Goal: Task Accomplishment & Management: Use online tool/utility

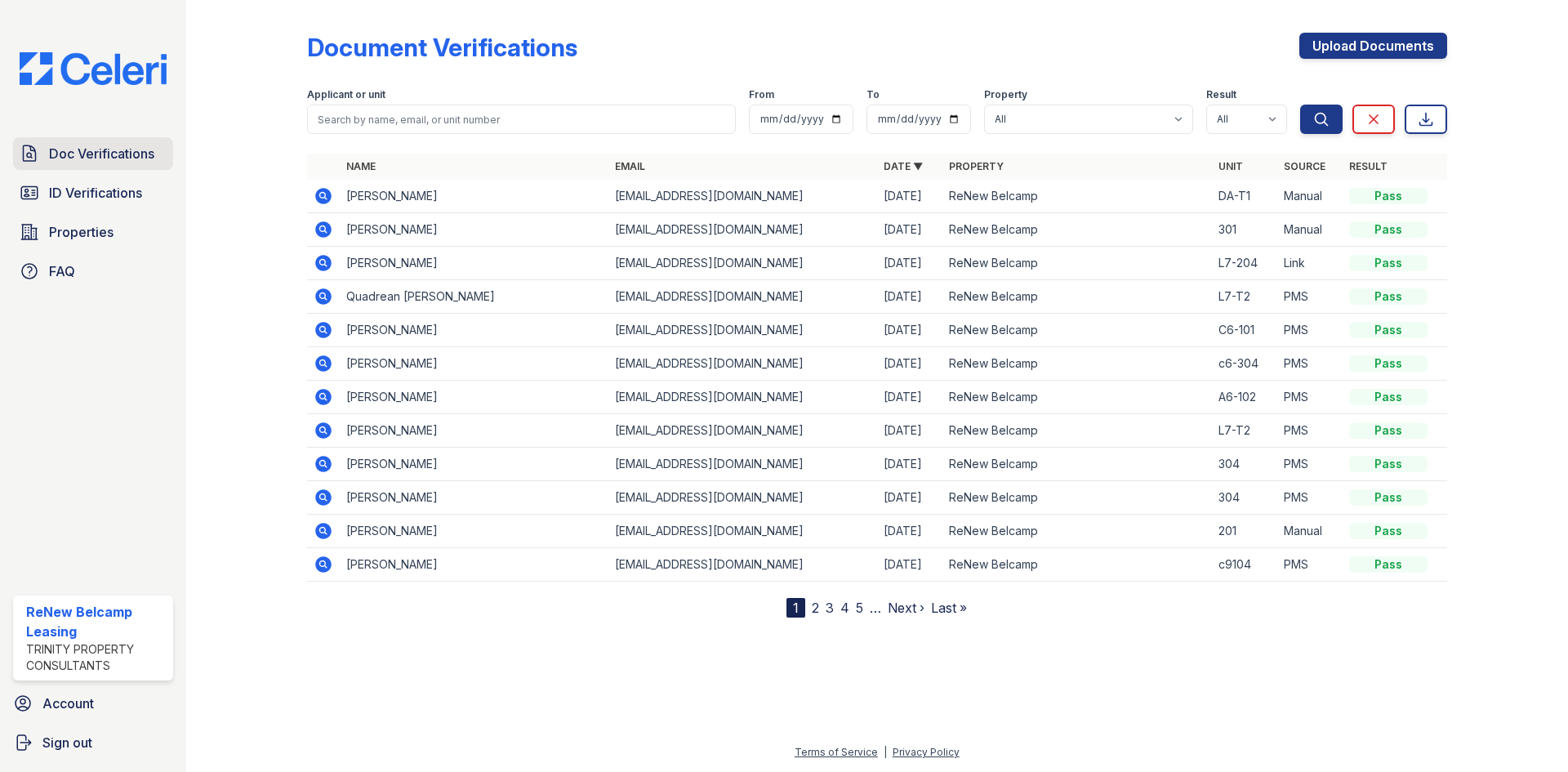
click at [115, 161] on span "Doc Verifications" at bounding box center [102, 153] width 105 height 20
click at [331, 192] on icon at bounding box center [323, 196] width 20 height 20
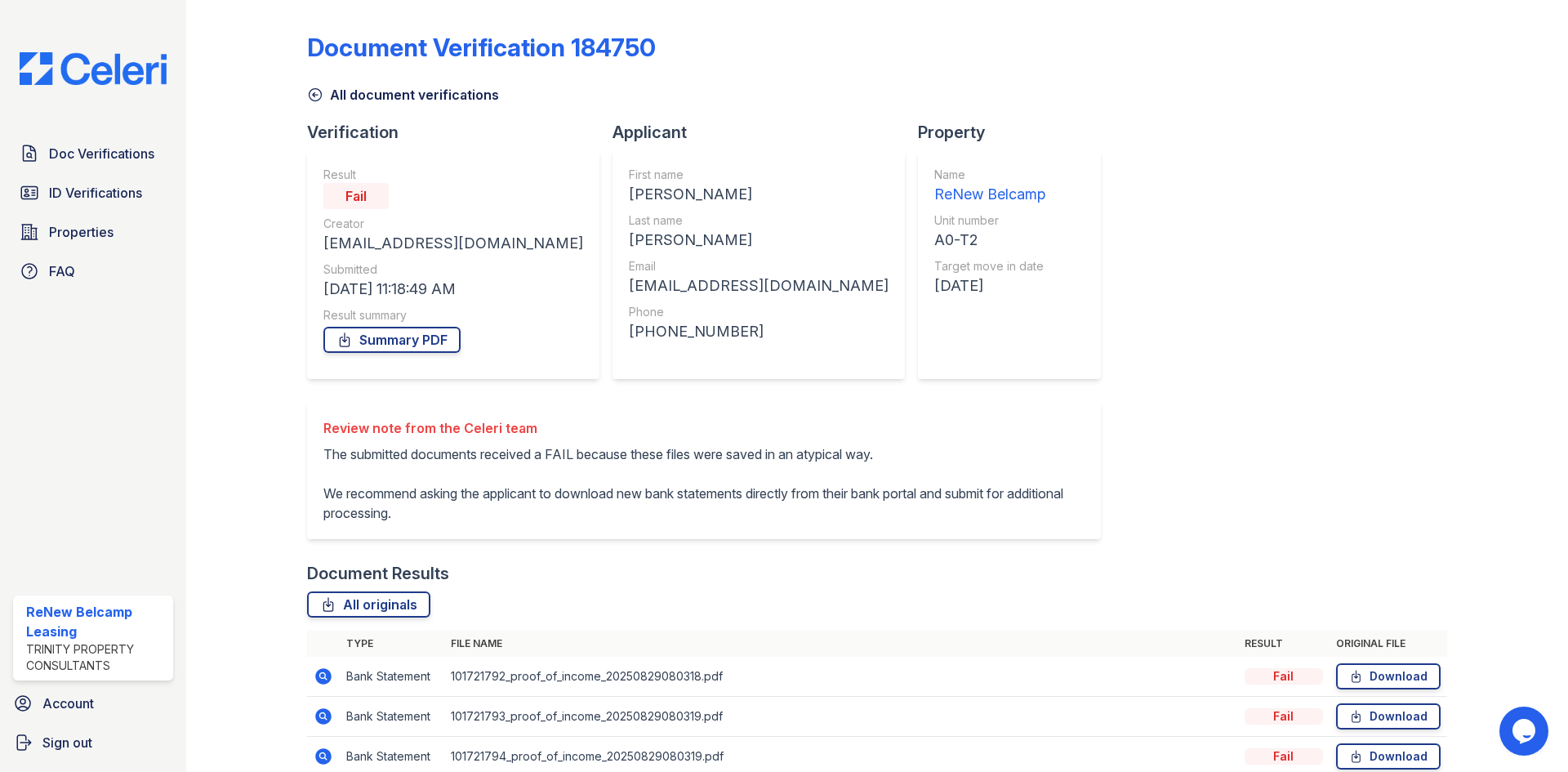
scroll to position [77, 0]
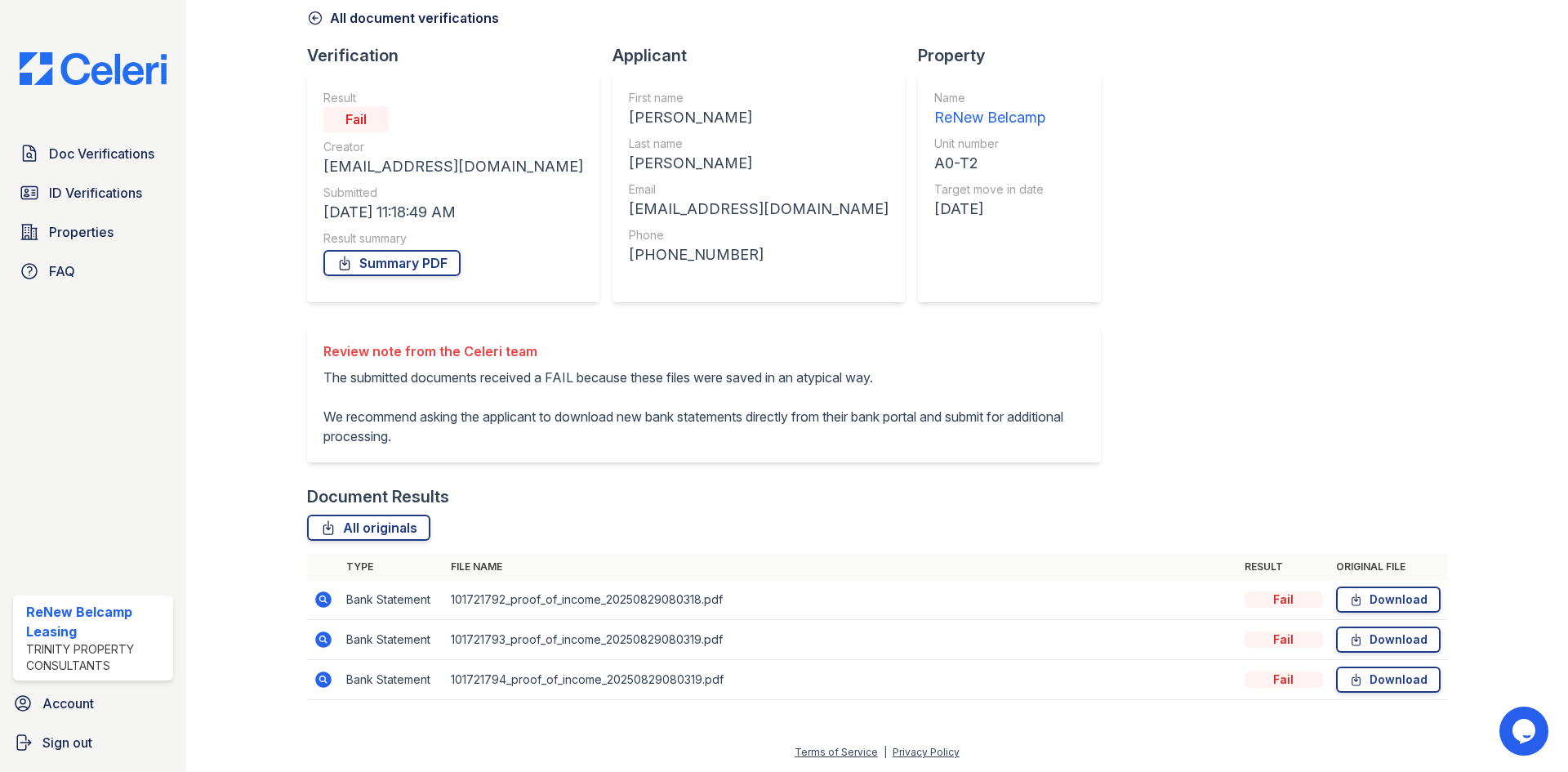
click at [319, 599] on icon at bounding box center [323, 600] width 20 height 20
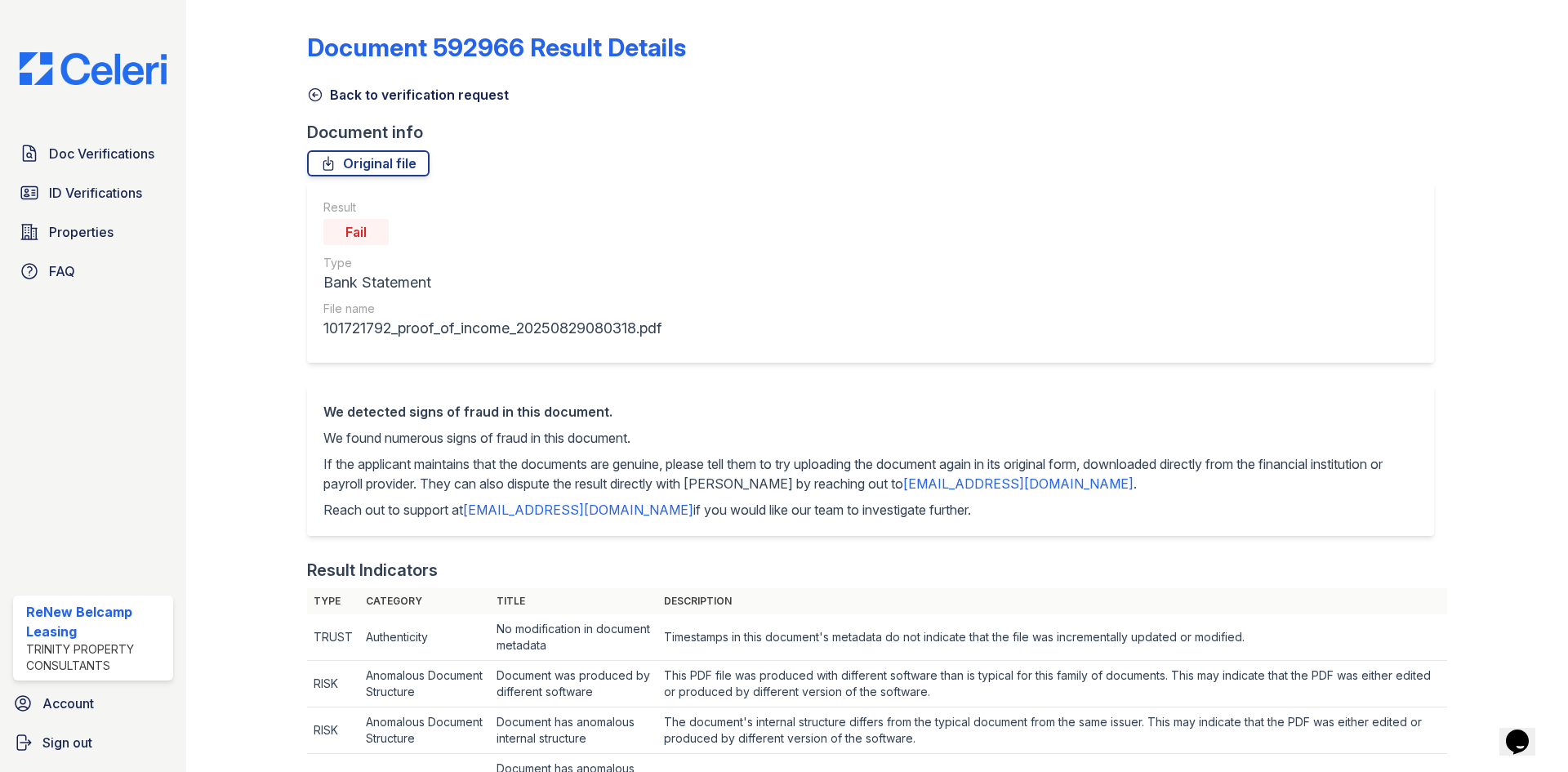
click at [312, 88] on icon at bounding box center [316, 95] width 17 height 17
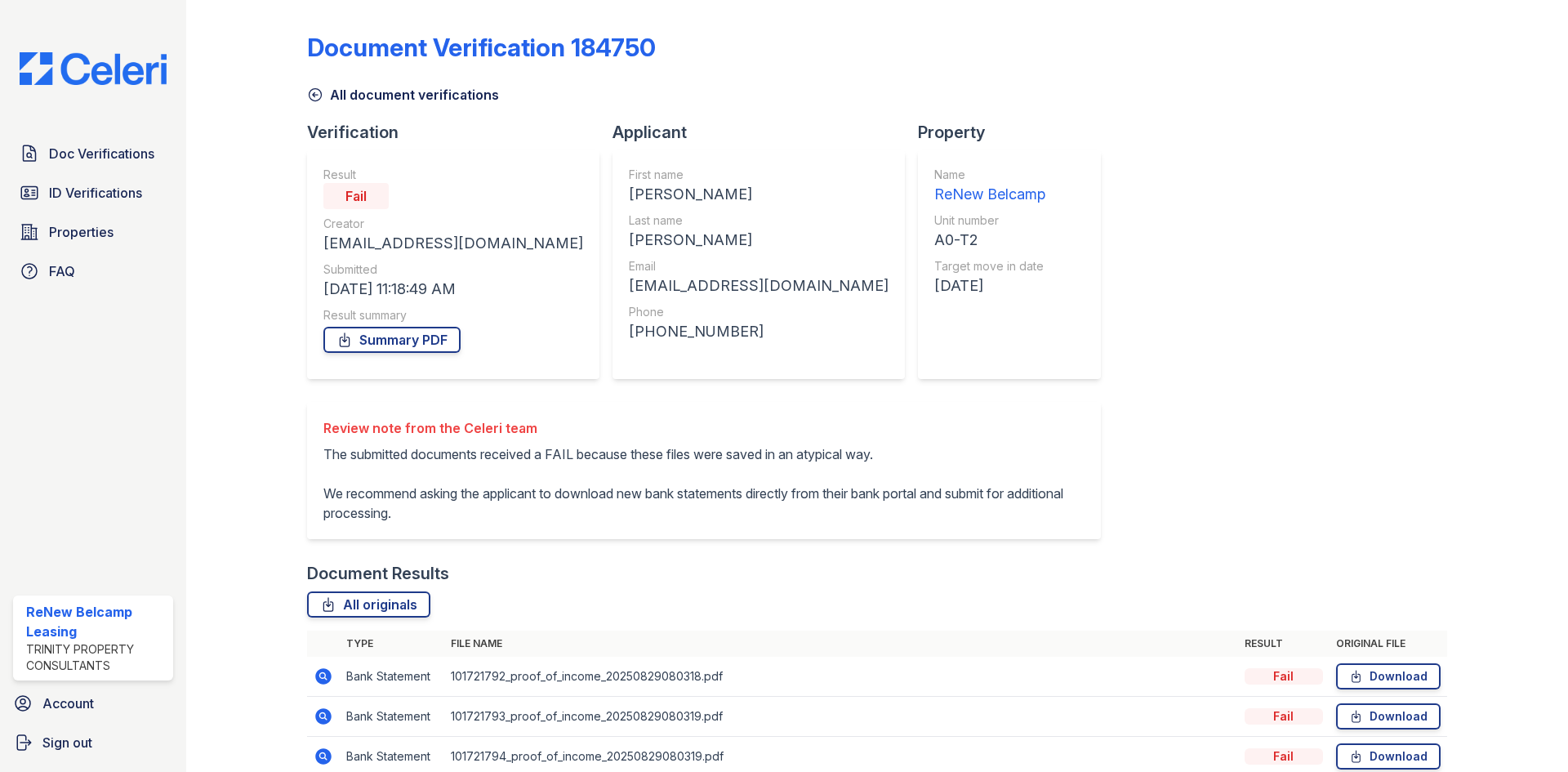
click at [321, 719] on icon at bounding box center [323, 717] width 17 height 17
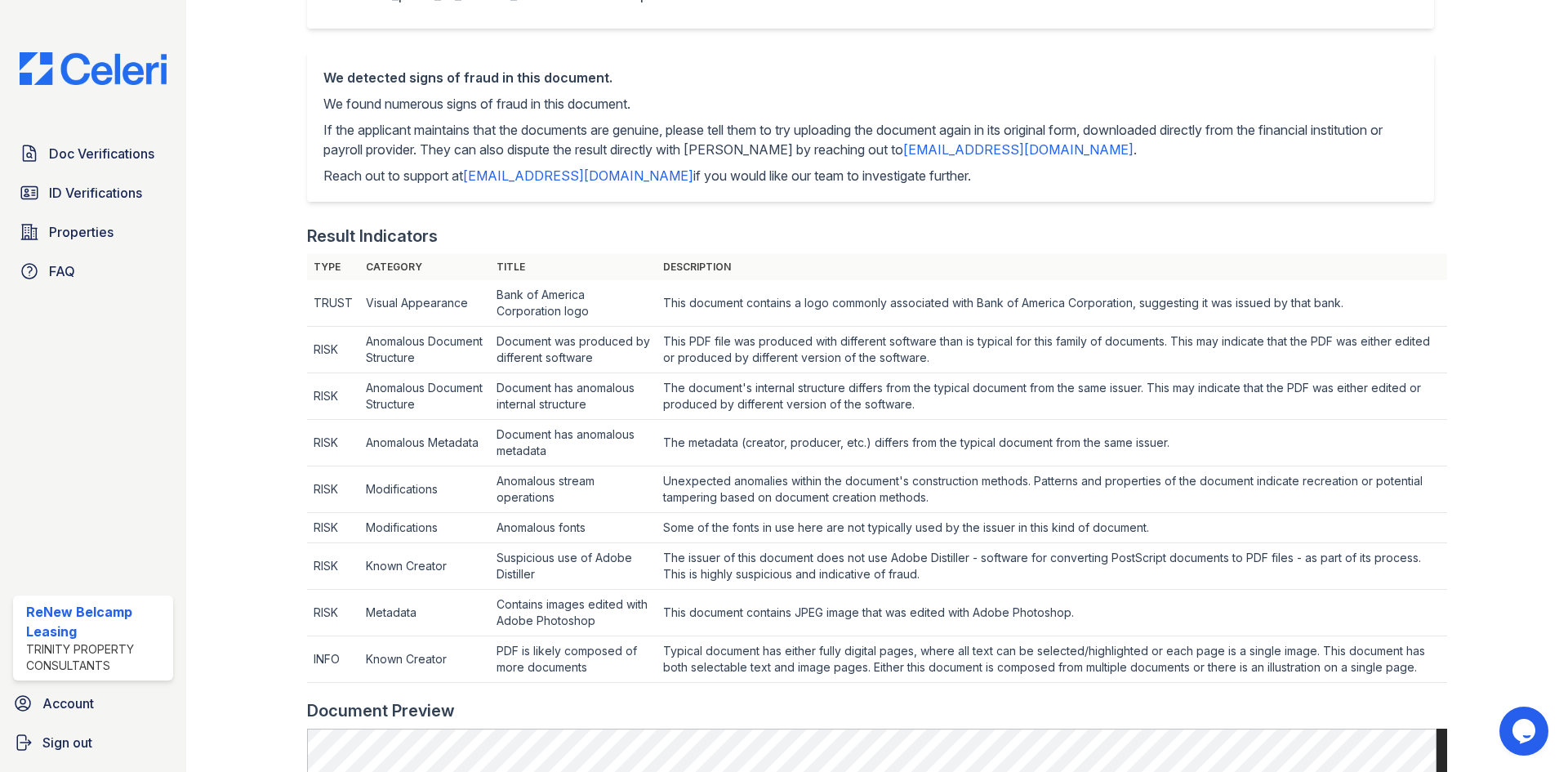
scroll to position [409, 0]
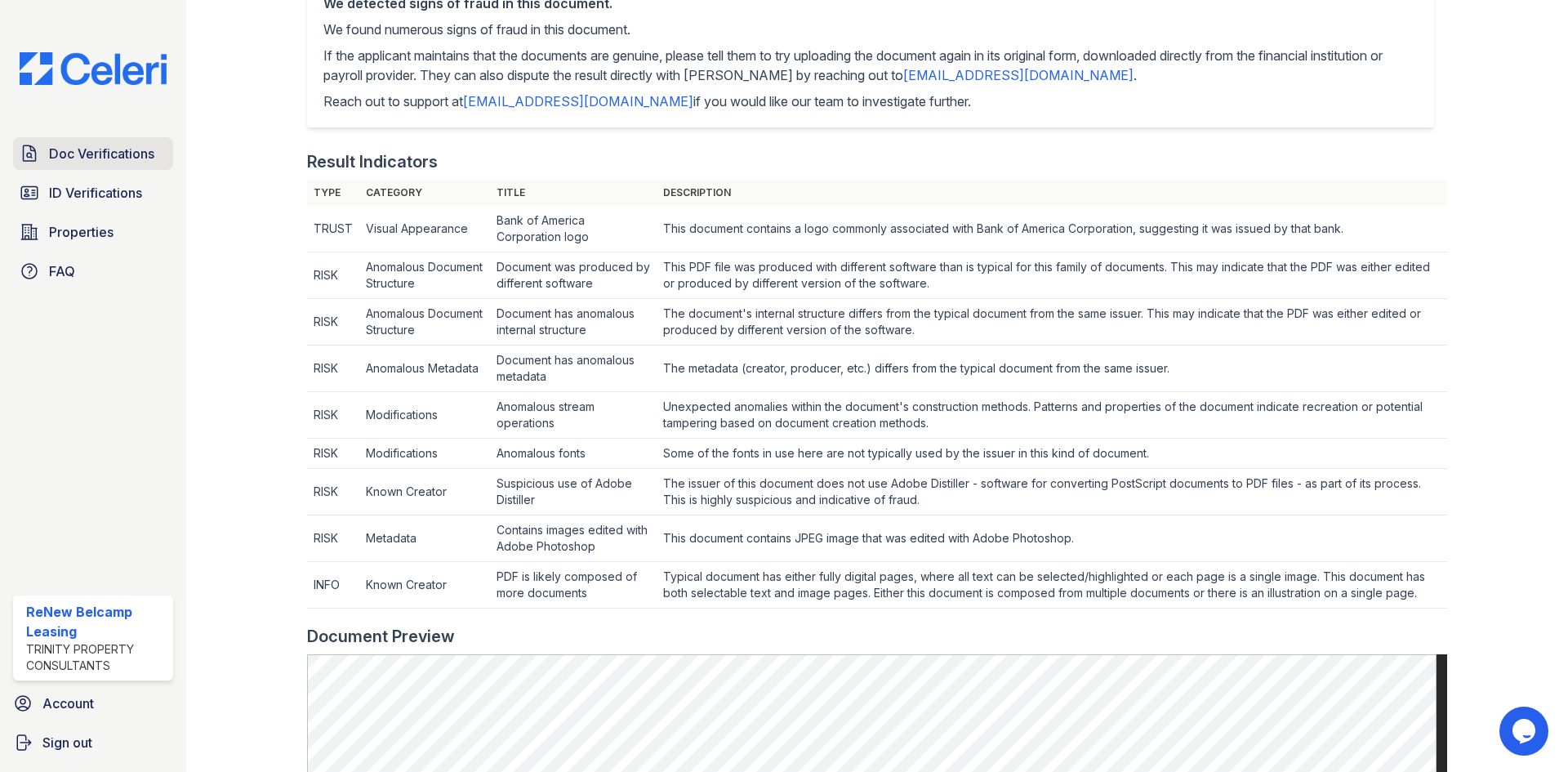
click at [87, 143] on span "Doc Verifications" at bounding box center [102, 153] width 105 height 20
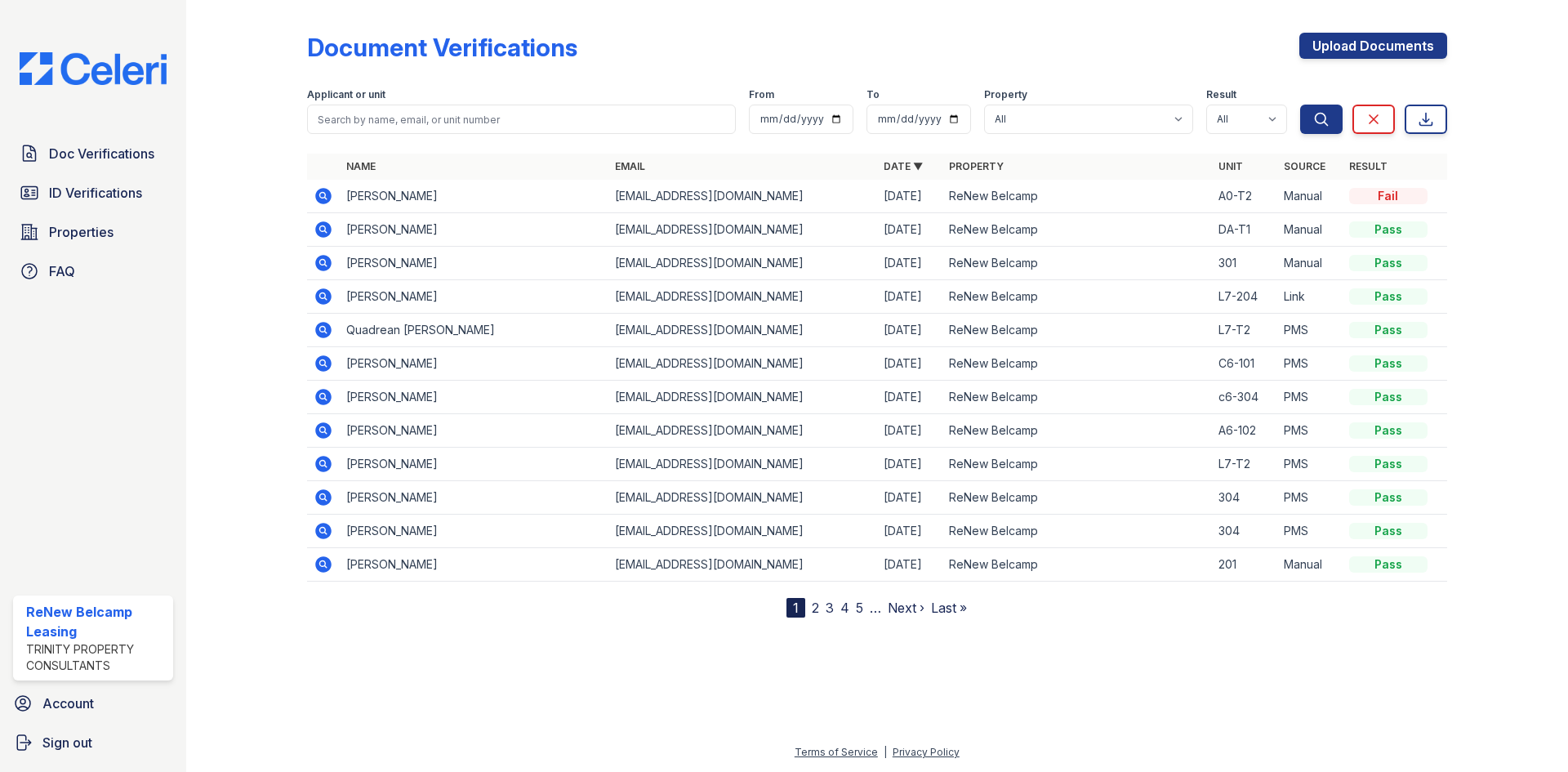
click at [326, 323] on icon at bounding box center [323, 330] width 17 height 17
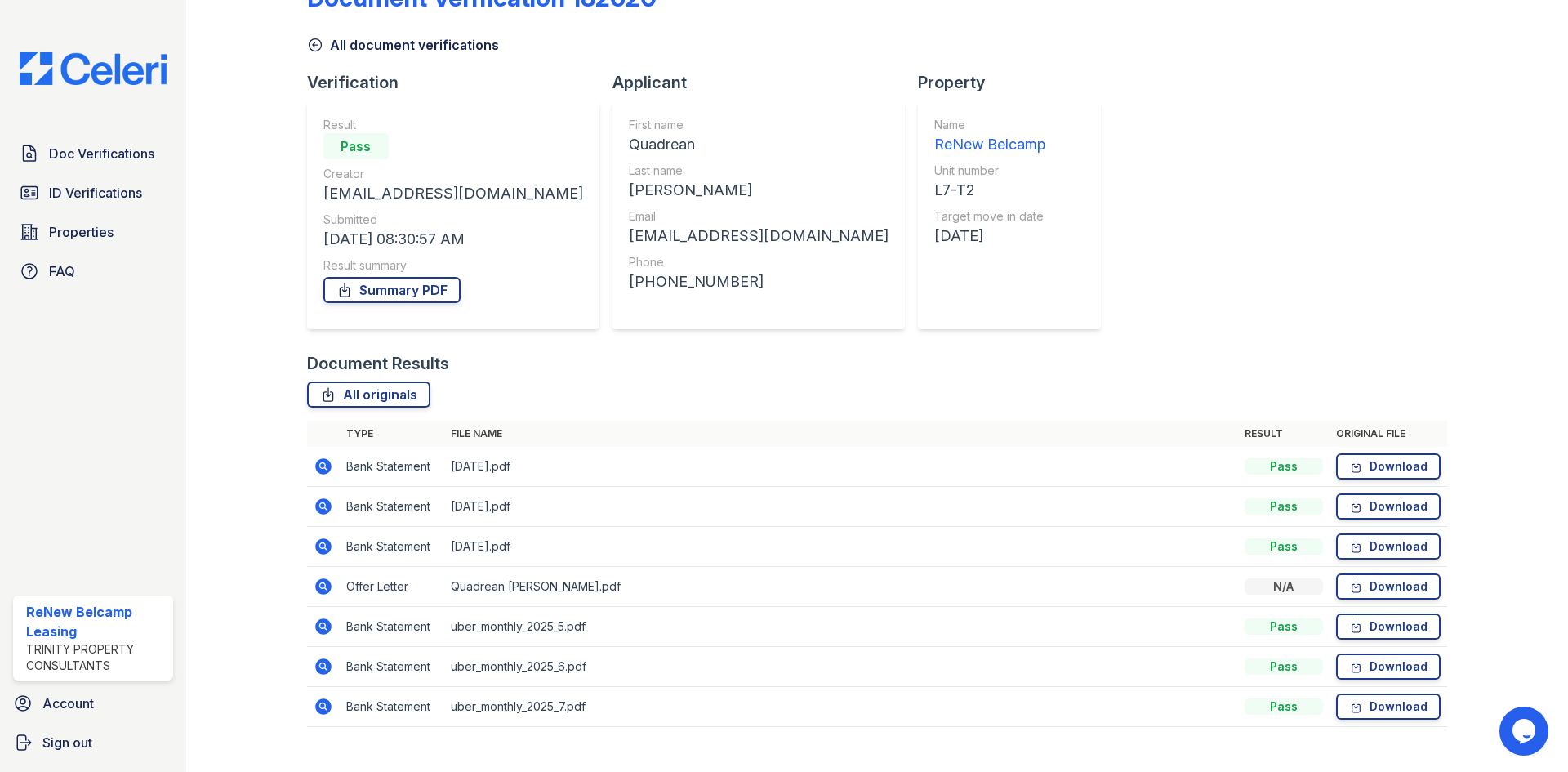
scroll to position [77, 0]
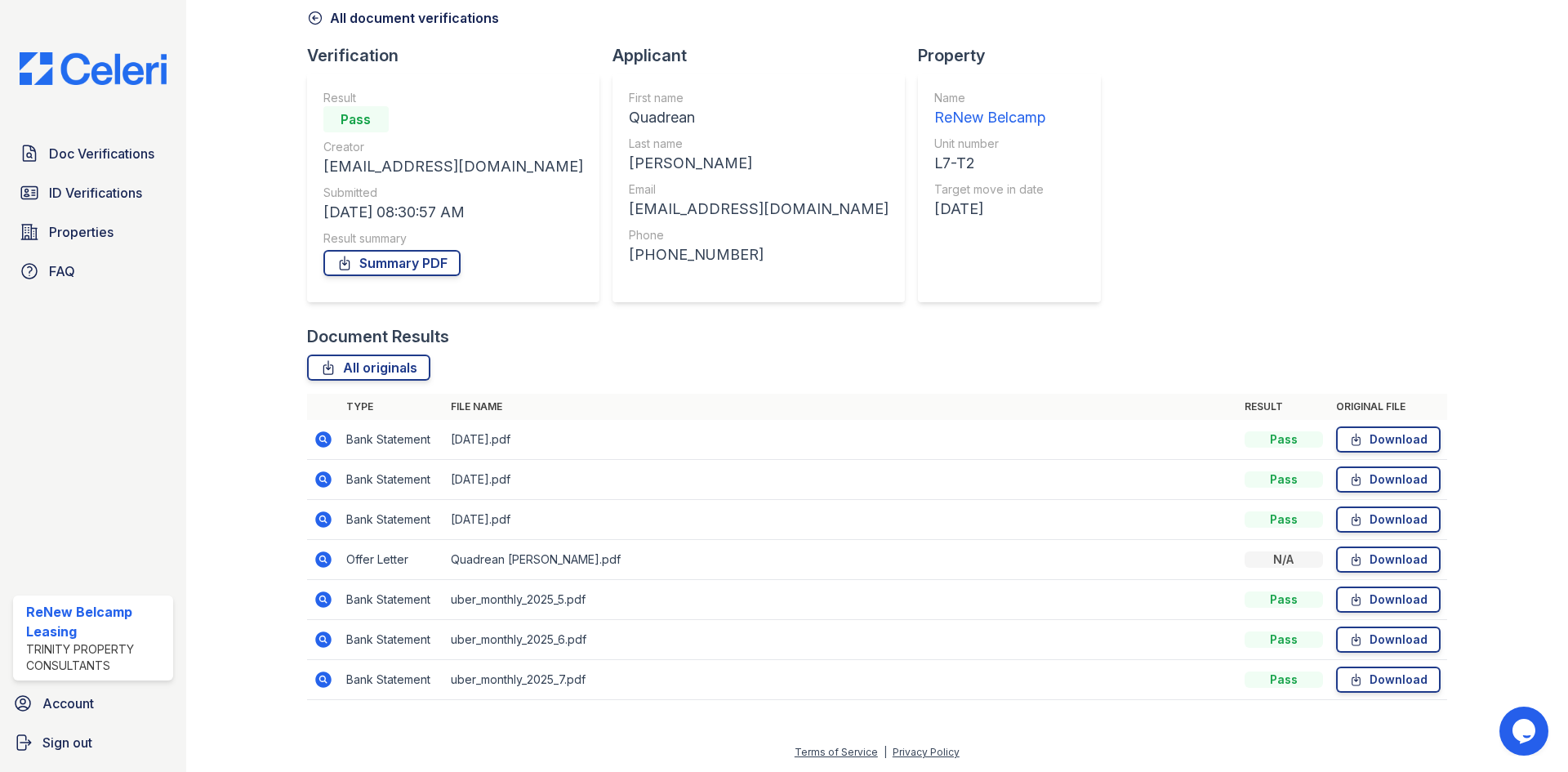
click at [331, 566] on icon at bounding box center [323, 560] width 20 height 20
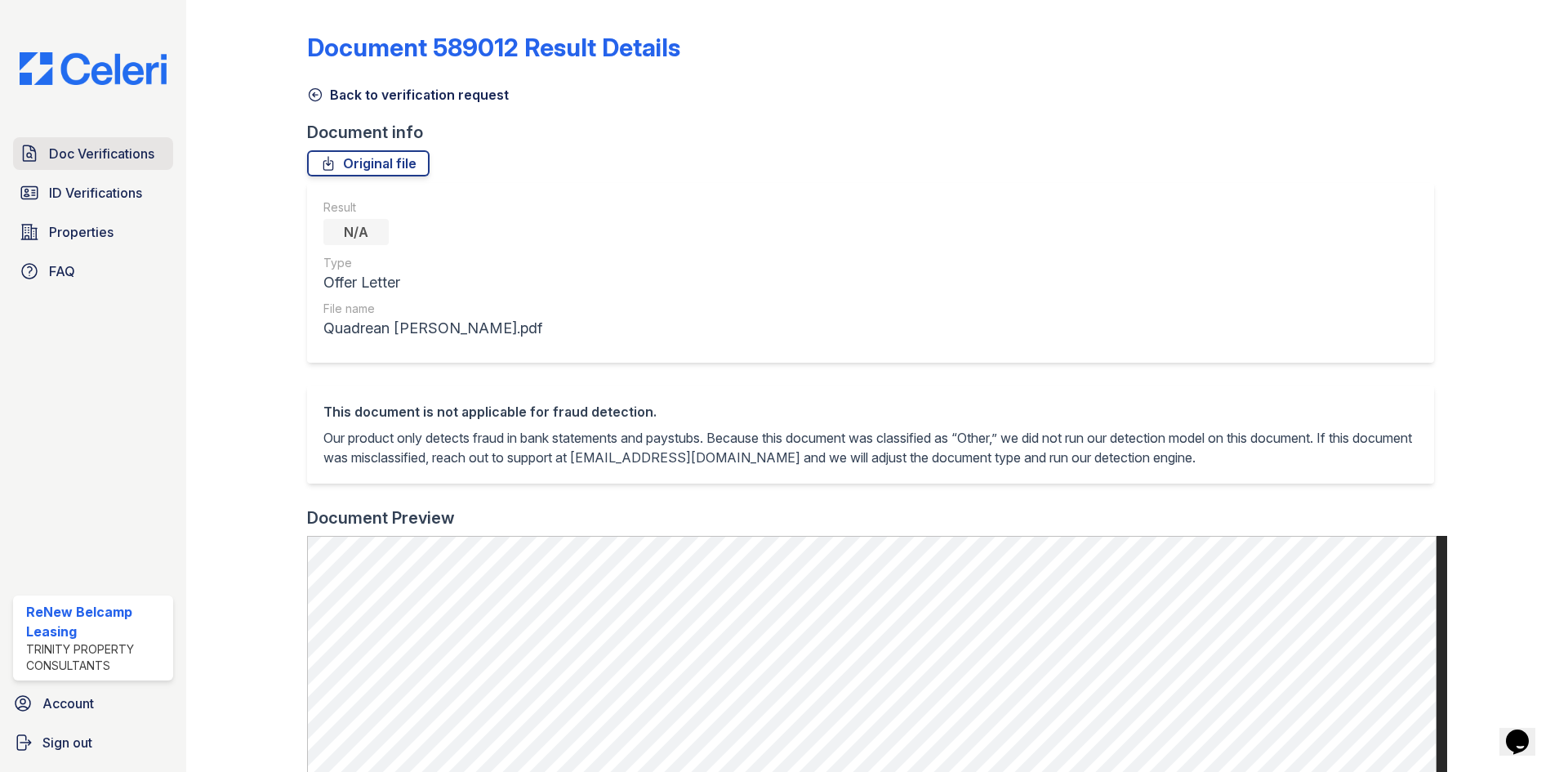
click at [137, 141] on link "Doc Verifications" at bounding box center [93, 153] width 160 height 33
